Goal: Information Seeking & Learning: Learn about a topic

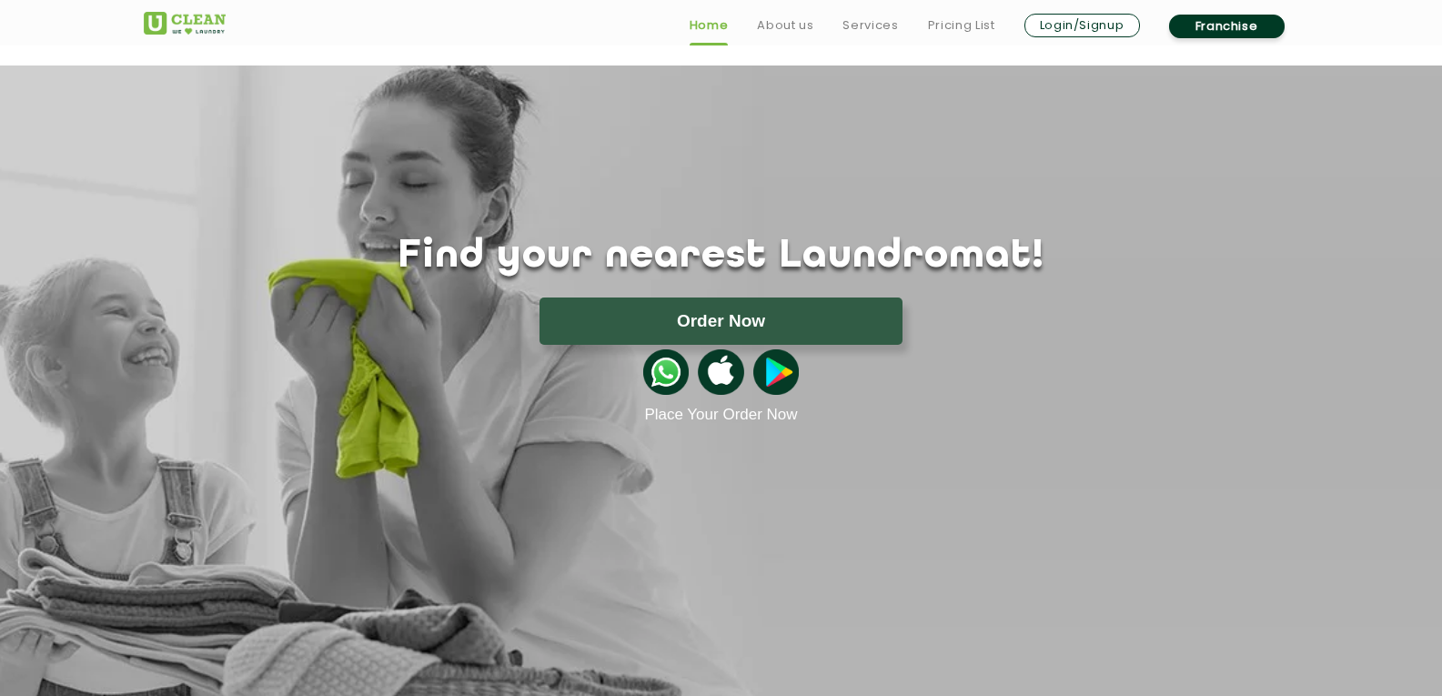
scroll to position [609, 0]
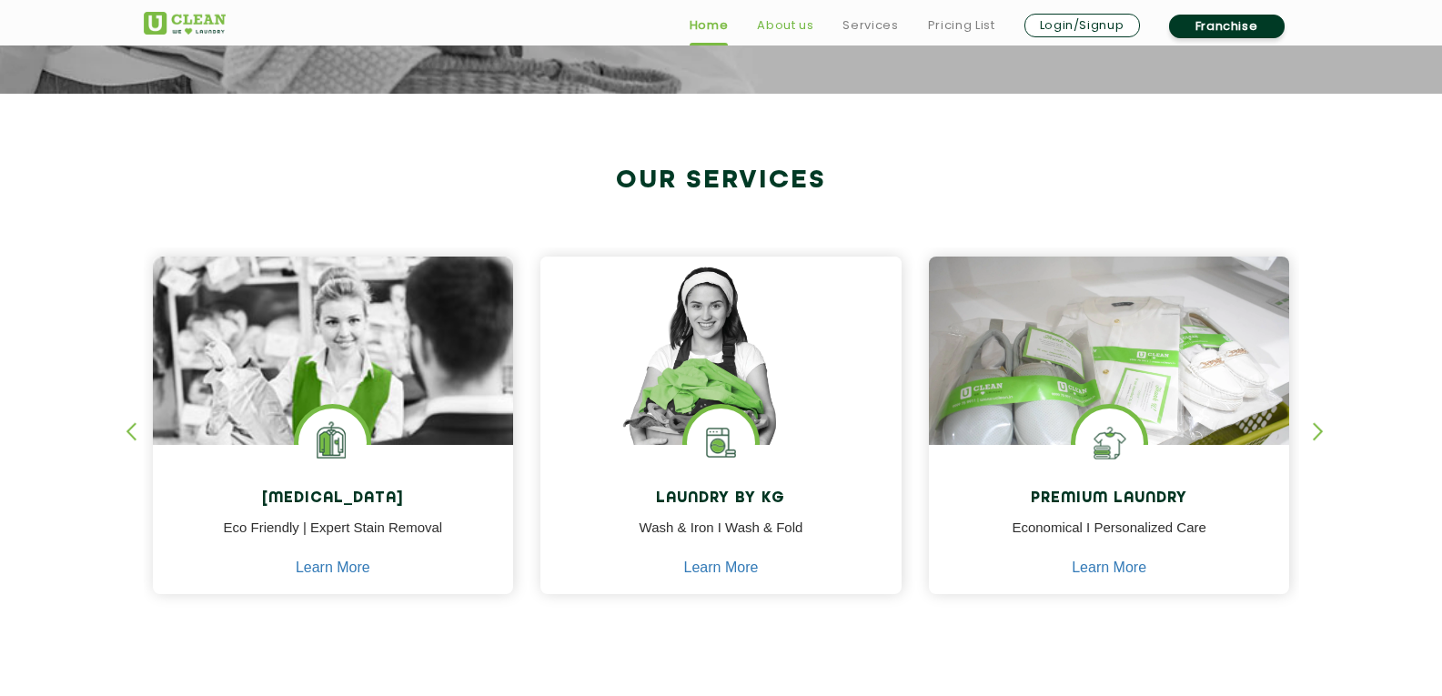
click at [776, 32] on link "About us" at bounding box center [785, 26] width 56 height 22
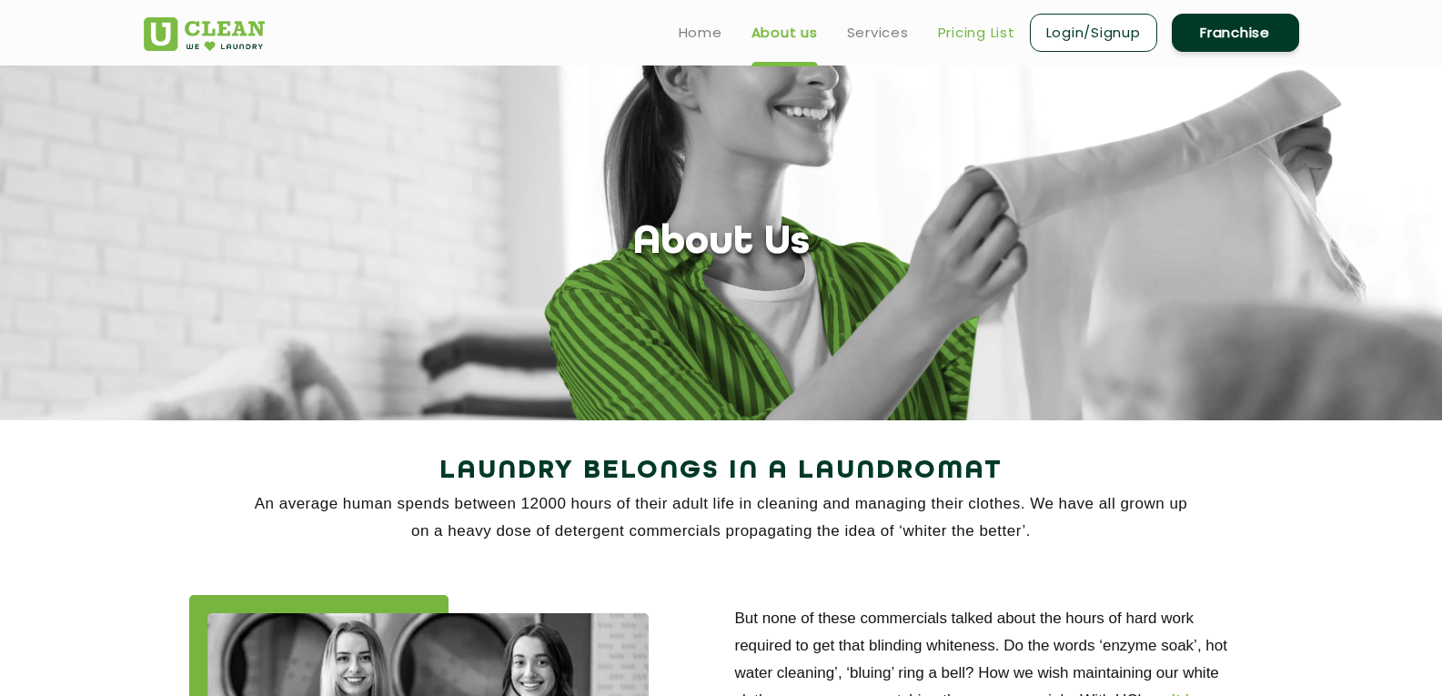
click at [968, 34] on link "Pricing List" at bounding box center [976, 33] width 77 height 22
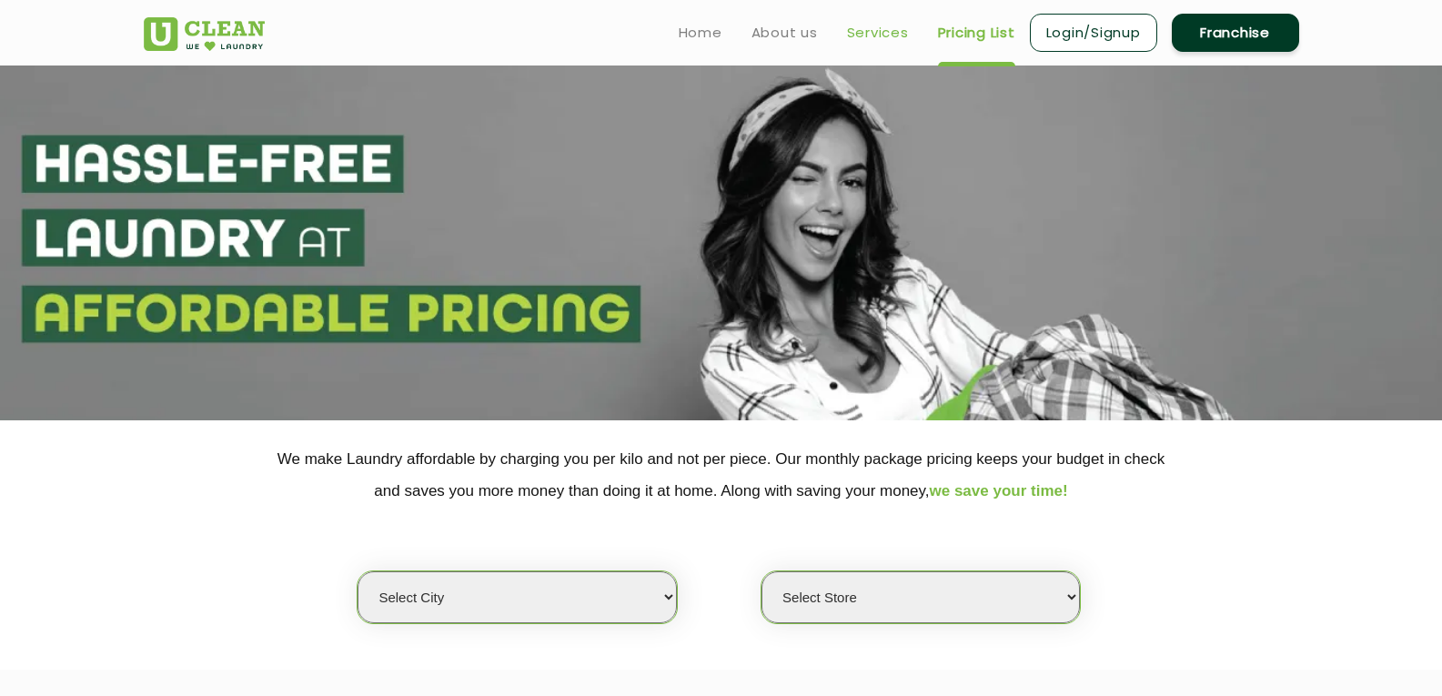
click at [857, 30] on link "Services" at bounding box center [878, 33] width 62 height 22
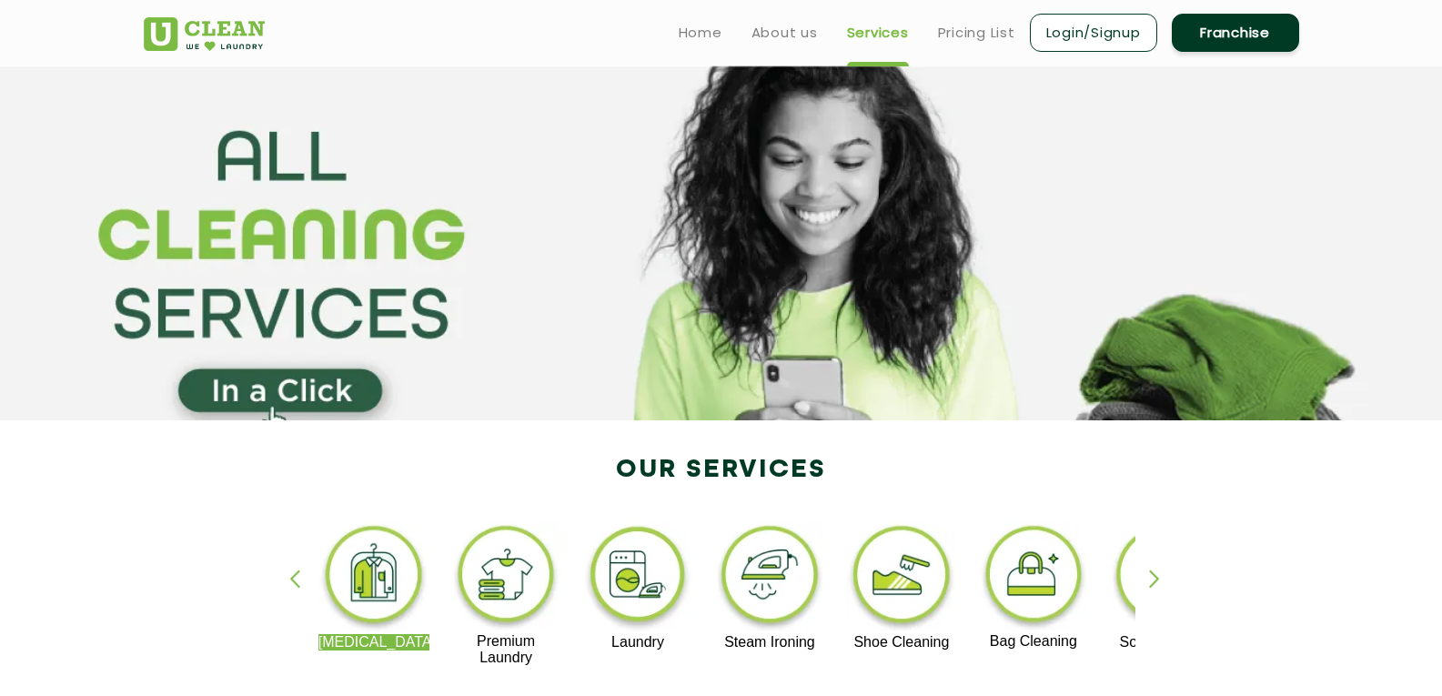
click at [372, 586] on img at bounding box center [374, 577] width 112 height 113
